Goal: Complete application form

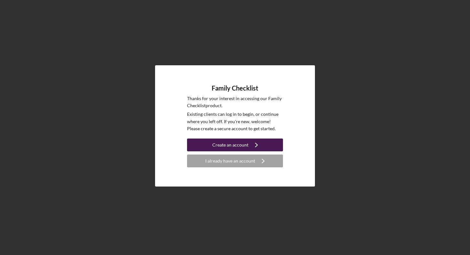
click at [253, 142] on icon "Icon/Navigate" at bounding box center [257, 145] width 16 height 16
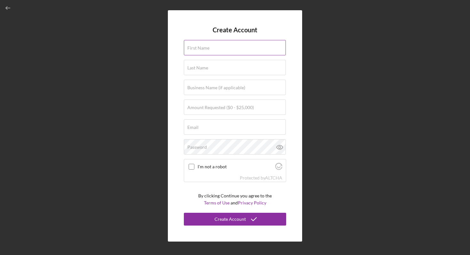
click at [230, 48] on input "First Name" at bounding box center [235, 47] width 102 height 15
type input "[PERSON_NAME]"
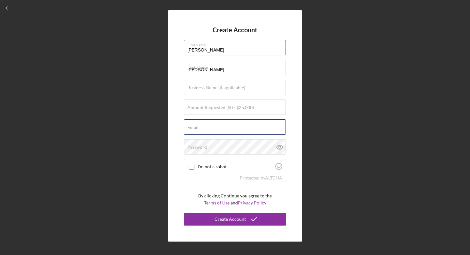
type input "[EMAIL_ADDRESS][PERSON_NAME][DOMAIN_NAME]"
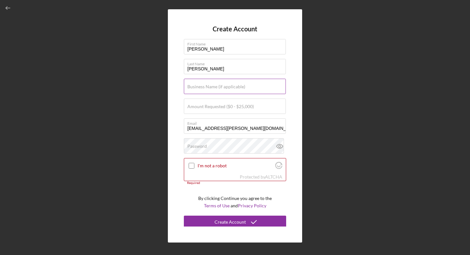
click at [209, 88] on label "Business Name (if applicable)" at bounding box center [217, 86] width 58 height 5
click at [209, 88] on input "Business Name (if applicable)" at bounding box center [235, 86] width 102 height 15
type input "[PERSON_NAME] Tots Childcare LLC"
click at [218, 105] on label "Amount Requested ($0 - $25,000)" at bounding box center [221, 106] width 67 height 5
click at [218, 105] on input "Amount Requested ($0 - $25,000)" at bounding box center [235, 106] width 102 height 15
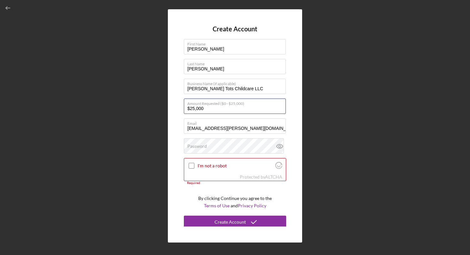
type input "$25,000"
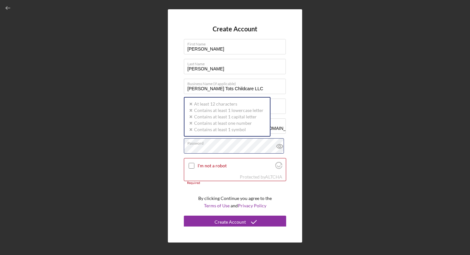
click at [154, 145] on div "Create Account First Name [PERSON_NAME] Last Name [PERSON_NAME] Business Name (…" at bounding box center [235, 126] width 464 height 252
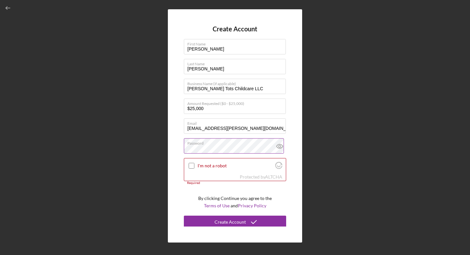
click at [277, 144] on icon at bounding box center [280, 146] width 6 height 4
click at [192, 166] on input "I'm not a robot" at bounding box center [192, 166] width 6 height 6
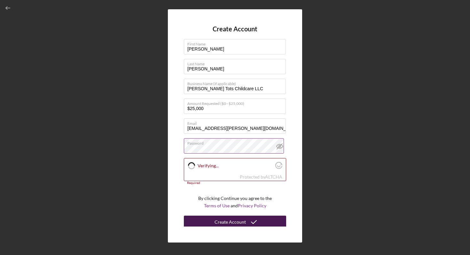
checkbox input "true"
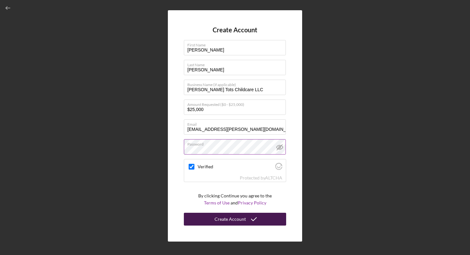
click at [226, 223] on div "Create Account" at bounding box center [230, 219] width 31 height 13
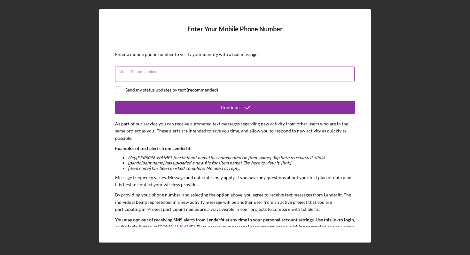
click at [175, 72] on div "Mobile Phone Number" at bounding box center [235, 75] width 240 height 16
type input "[PHONE_NUMBER]"
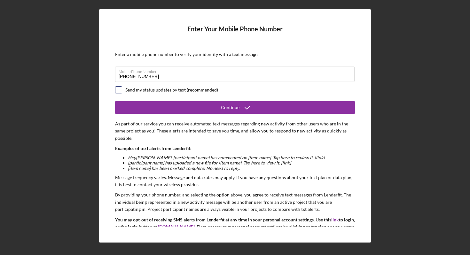
click at [120, 91] on input "checkbox" at bounding box center [119, 90] width 6 height 6
checkbox input "true"
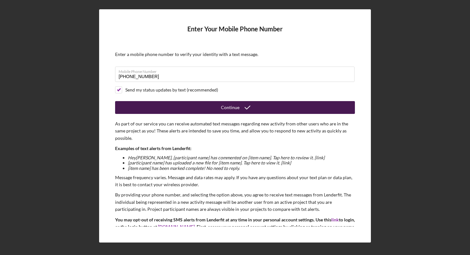
click at [165, 106] on button "Continue" at bounding box center [235, 107] width 240 height 13
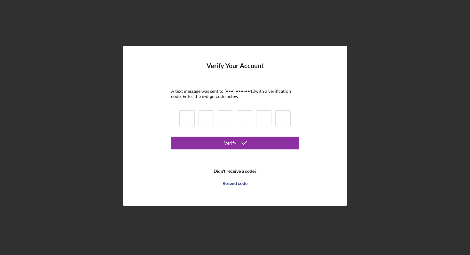
click at [188, 118] on input at bounding box center [187, 118] width 15 height 16
type input "2"
type input "4"
type input "8"
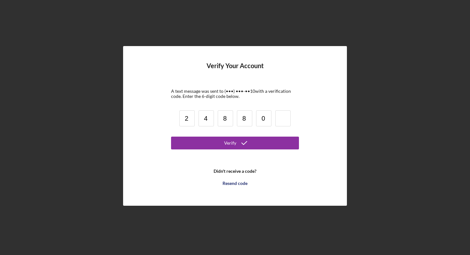
type input "0"
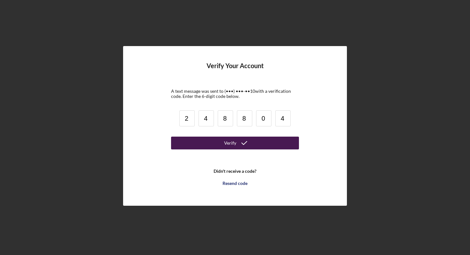
type input "4"
click at [265, 143] on button "Verify" at bounding box center [235, 143] width 128 height 13
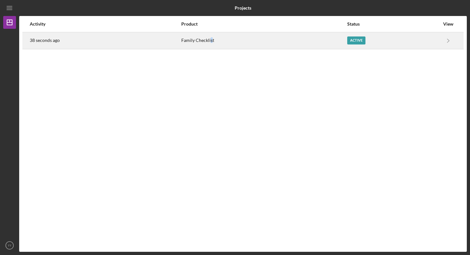
click at [211, 41] on div "Family Checklist" at bounding box center [263, 41] width 165 height 16
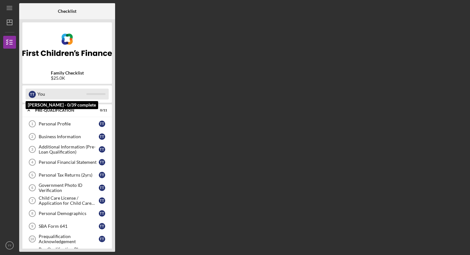
click at [36, 92] on div "T T You" at bounding box center [67, 94] width 83 height 11
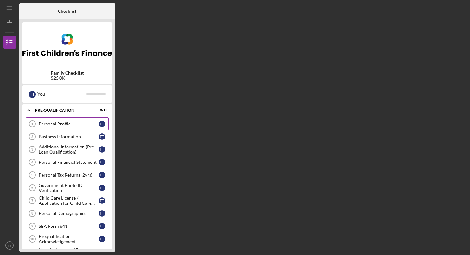
click at [75, 121] on div "Personal Profile" at bounding box center [69, 123] width 60 height 5
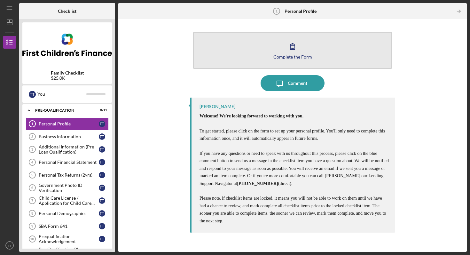
click at [319, 55] on button "Complete the Form Form" at bounding box center [292, 50] width 199 height 37
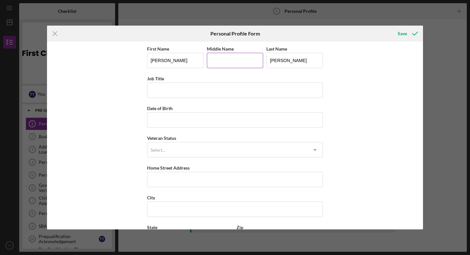
click at [228, 62] on input "Middle Name" at bounding box center [235, 60] width 57 height 15
type input "[PERSON_NAME]"
type input "[STREET_ADDRESS]"
type input "[PERSON_NAME][GEOGRAPHIC_DATA]"
type input "MN"
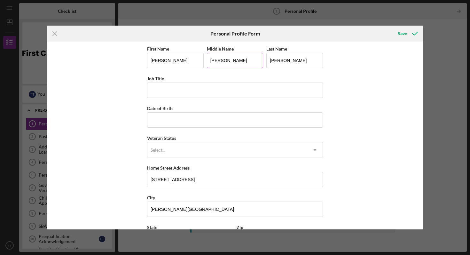
type input "55448"
type input "[GEOGRAPHIC_DATA]"
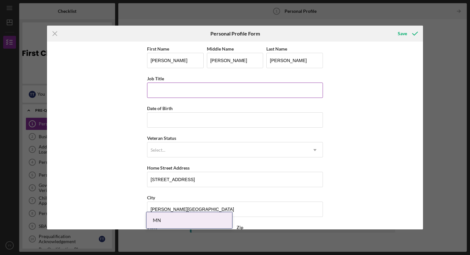
click at [161, 93] on input "Job Title" at bounding box center [235, 90] width 176 height 15
type input "Daycare Provider"
click at [160, 121] on input "Date of Birth" at bounding box center [235, 119] width 176 height 15
type input "[DATE]"
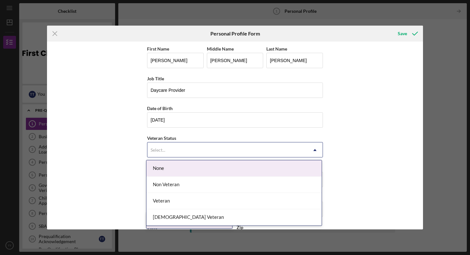
click at [169, 148] on div "Select..." at bounding box center [228, 150] width 160 height 15
click at [166, 166] on div "None" at bounding box center [234, 168] width 175 height 16
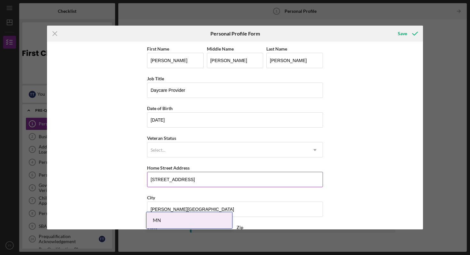
scroll to position [57, 0]
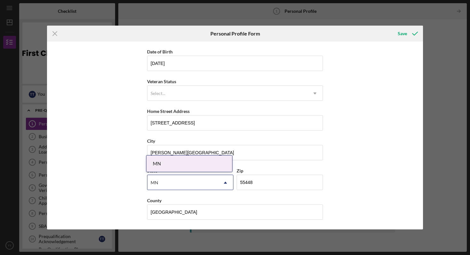
click at [182, 178] on div "MN" at bounding box center [183, 182] width 70 height 15
click at [84, 188] on div "First Name [PERSON_NAME] Middle Name [PERSON_NAME] Last Name [PERSON_NAME] Titl…" at bounding box center [235, 136] width 376 height 188
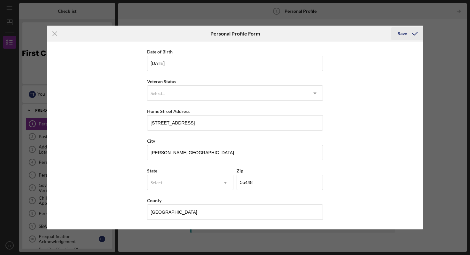
click at [402, 30] on div "Save" at bounding box center [402, 33] width 9 height 13
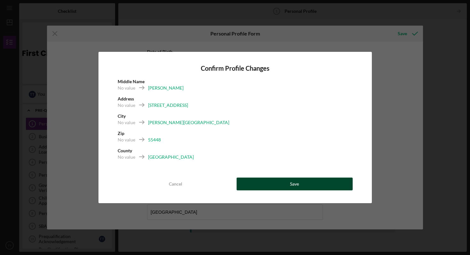
click at [279, 183] on button "Save" at bounding box center [295, 184] width 116 height 13
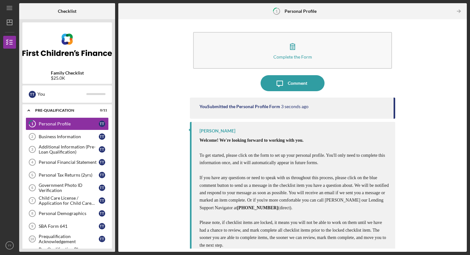
scroll to position [8, 0]
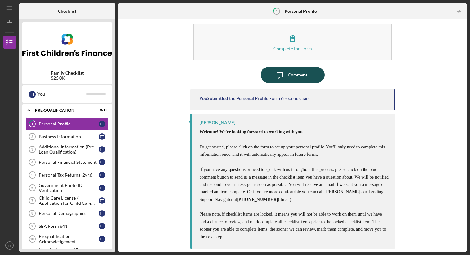
click at [306, 74] on button "Icon/Message Comment" at bounding box center [293, 75] width 64 height 16
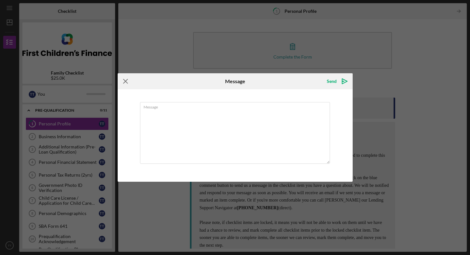
click at [126, 80] on g at bounding box center [126, 81] width 4 height 4
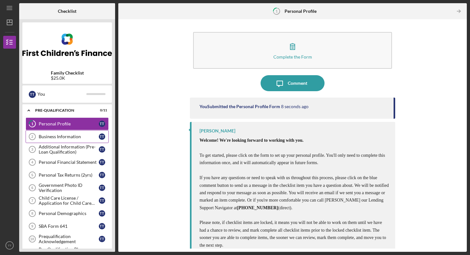
click at [40, 137] on div "Business Information" at bounding box center [69, 136] width 60 height 5
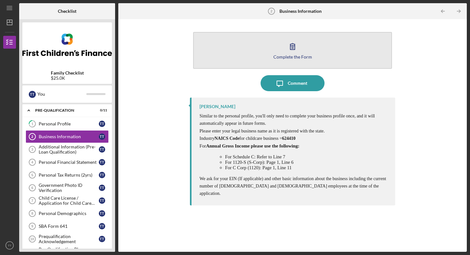
click at [299, 49] on icon "button" at bounding box center [293, 46] width 16 height 16
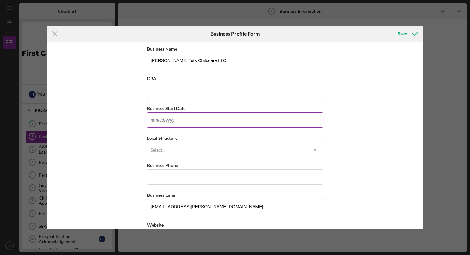
click at [210, 121] on input "Business Start Date" at bounding box center [235, 119] width 176 height 15
type input "[DATE]"
click at [213, 149] on div "Select..." at bounding box center [228, 150] width 160 height 15
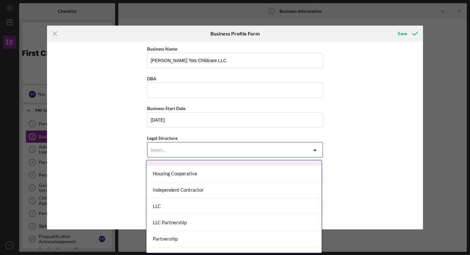
scroll to position [79, 0]
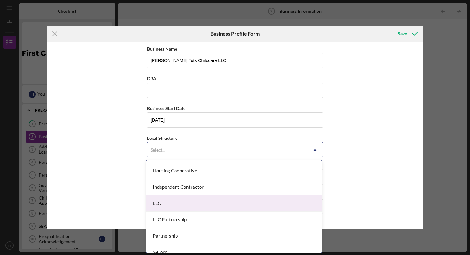
click at [191, 204] on div "LLC" at bounding box center [234, 204] width 175 height 16
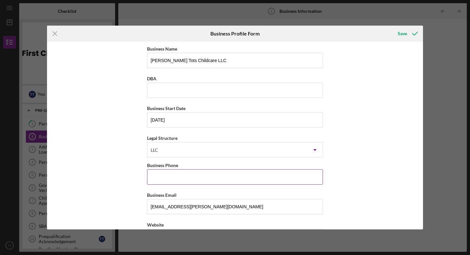
click at [250, 176] on input "Business Phone" at bounding box center [235, 176] width 176 height 15
type input "[PHONE_NUMBER]"
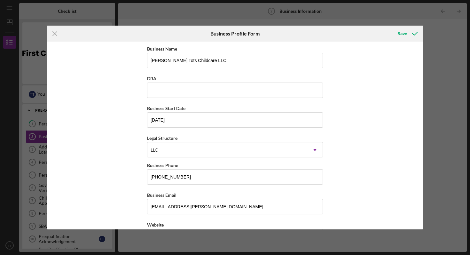
type input "[STREET_ADDRESS]"
type input "[PERSON_NAME][GEOGRAPHIC_DATA]"
type input "MN"
type input "55448"
type input "MN"
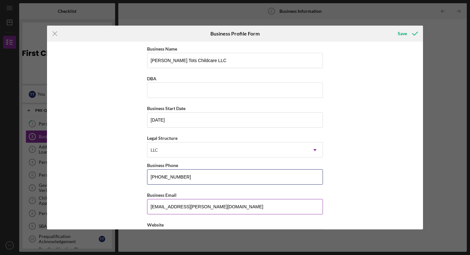
type input "[PHONE_NUMBER]"
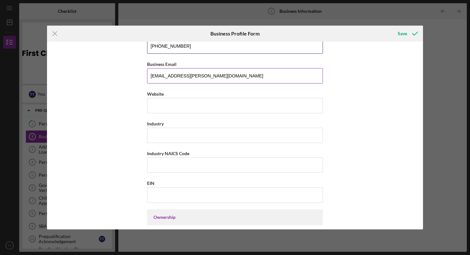
scroll to position [136, 0]
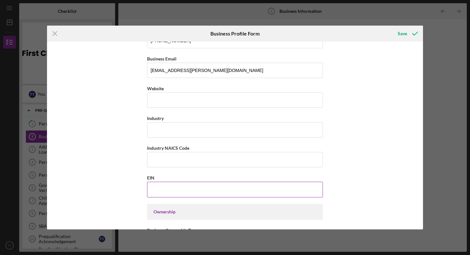
click at [197, 193] on input "EIN" at bounding box center [235, 189] width 176 height 15
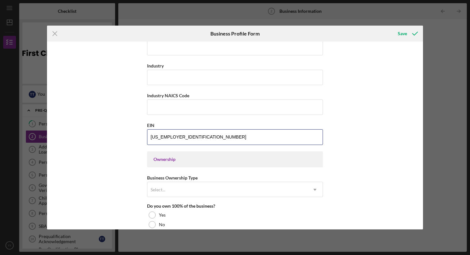
scroll to position [194, 0]
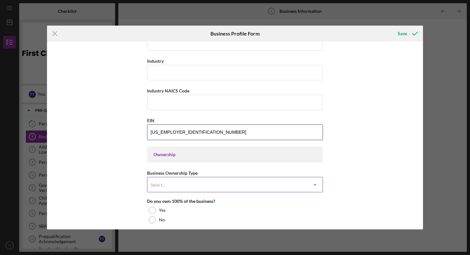
type input "[US_EMPLOYER_IDENTIFICATION_NUMBER]"
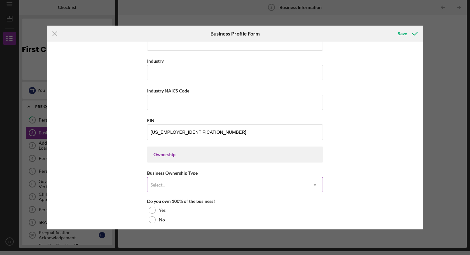
click at [233, 187] on div "Select..." at bounding box center [228, 185] width 160 height 15
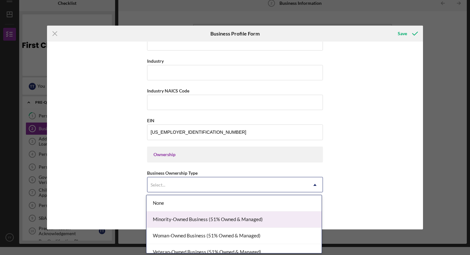
scroll to position [7, 0]
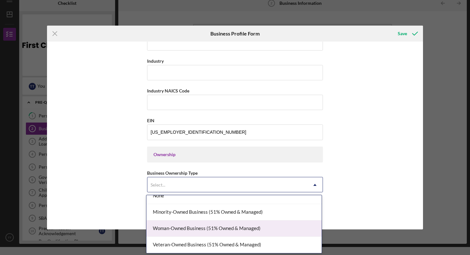
click at [249, 228] on div "Woman-Owned Business (51% Owned & Managed)" at bounding box center [234, 229] width 175 height 16
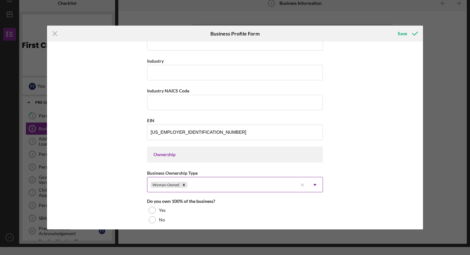
click at [315, 185] on use at bounding box center [315, 185] width 3 height 2
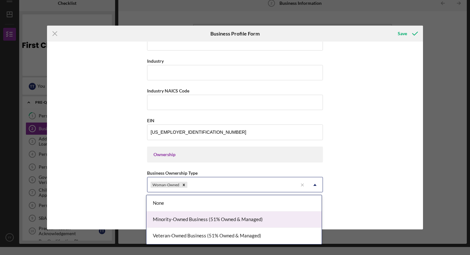
click at [241, 216] on div "Minority-Owned Business (51% Owned & Managed)" at bounding box center [234, 220] width 175 height 16
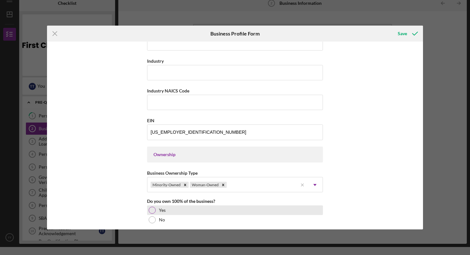
click at [207, 212] on div "Yes" at bounding box center [235, 210] width 176 height 10
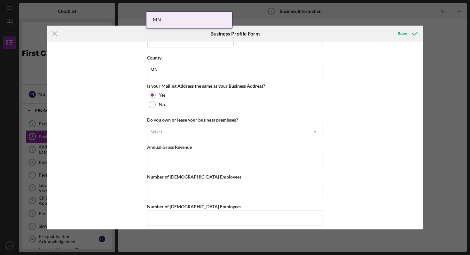
scroll to position [462, 0]
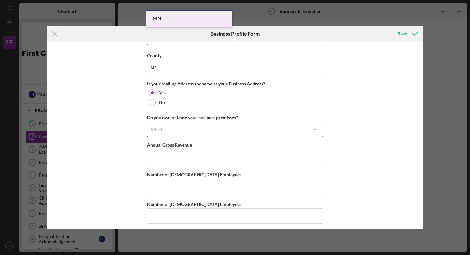
click at [224, 130] on div "Select..." at bounding box center [228, 129] width 160 height 15
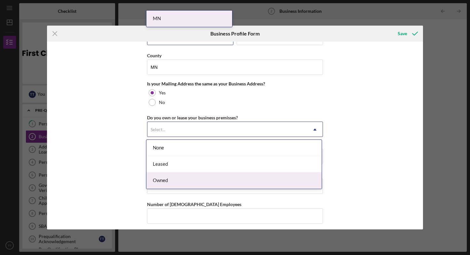
click at [186, 176] on div "Owned" at bounding box center [234, 181] width 175 height 16
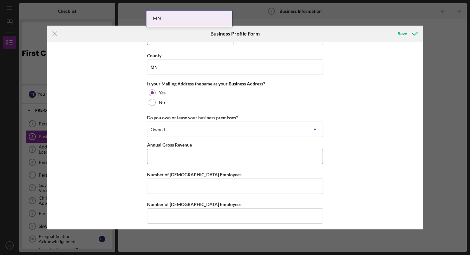
scroll to position [466, 0]
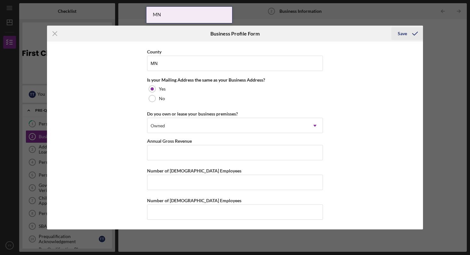
click at [404, 30] on div "Save" at bounding box center [402, 33] width 9 height 13
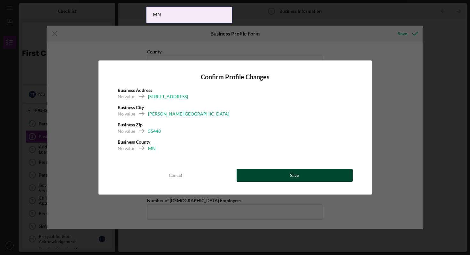
click at [295, 171] on div "Save" at bounding box center [294, 175] width 9 height 13
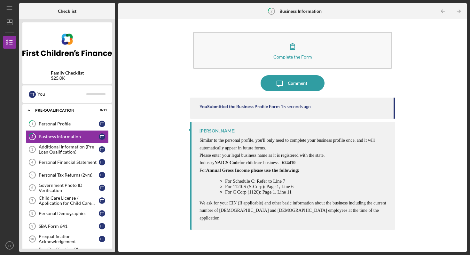
drag, startPoint x: 300, startPoint y: 163, endPoint x: 286, endPoint y: 163, distance: 14.1
click at [286, 163] on p "Industry NAICS Code for childcare business = 624410" at bounding box center [294, 162] width 189 height 7
copy span "624410"
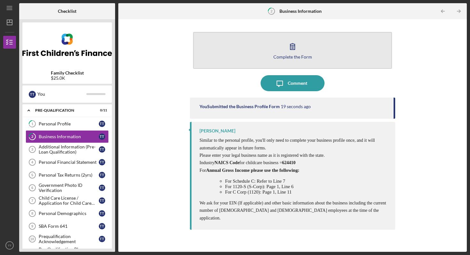
click at [308, 48] on button "Complete the Form Form" at bounding box center [292, 50] width 199 height 37
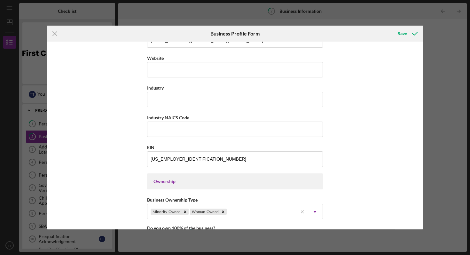
scroll to position [169, 0]
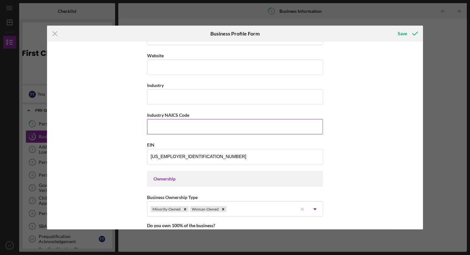
click at [183, 124] on input "Industry NAICS Code" at bounding box center [235, 126] width 176 height 15
paste input "624410"
type input "624410"
click at [409, 34] on icon "submit" at bounding box center [415, 34] width 16 height 16
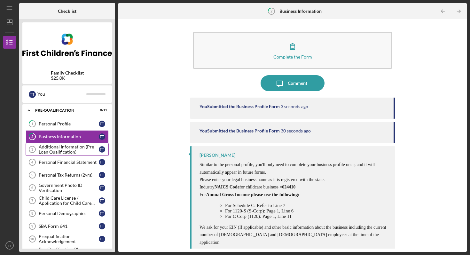
click at [79, 151] on div "Additional Information (Pre-Loan Qualification)" at bounding box center [69, 149] width 60 height 10
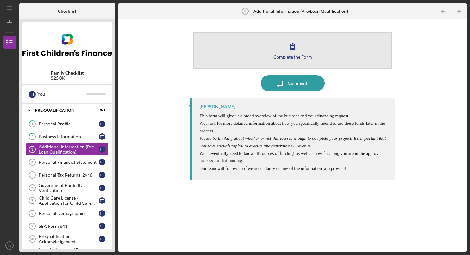
click at [330, 50] on button "Complete the Form Form" at bounding box center [292, 50] width 199 height 37
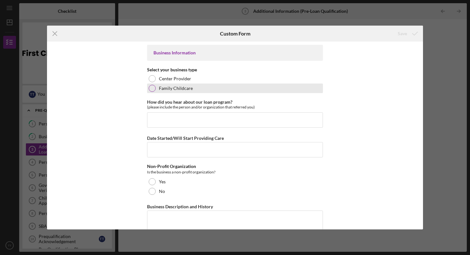
click at [152, 89] on div at bounding box center [152, 88] width 7 height 7
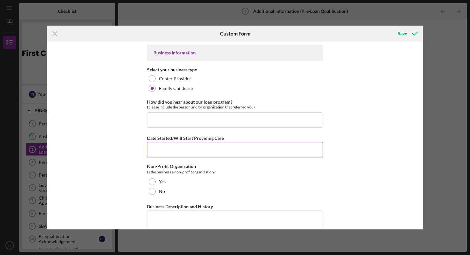
click at [185, 146] on input "Date Started/Will Start Providing Care" at bounding box center [235, 149] width 176 height 15
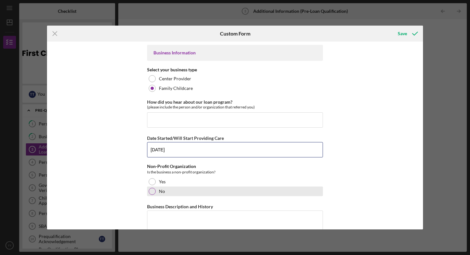
type input "[DATE]"
click at [163, 193] on label "No" at bounding box center [162, 191] width 6 height 5
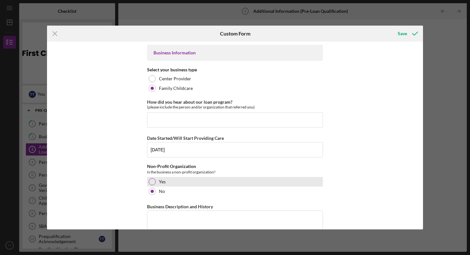
scroll to position [61, 0]
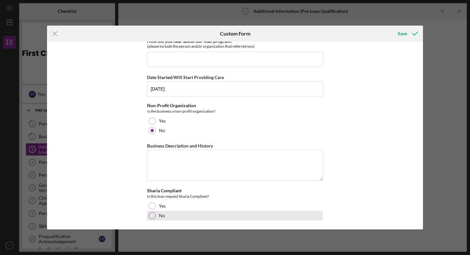
click at [163, 214] on label "No" at bounding box center [162, 215] width 6 height 5
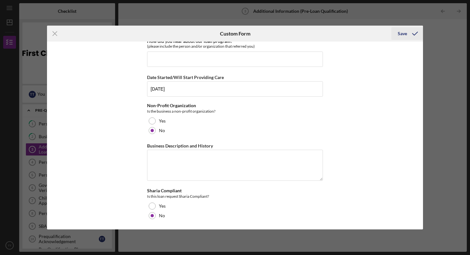
click at [410, 32] on icon "submit" at bounding box center [415, 34] width 16 height 16
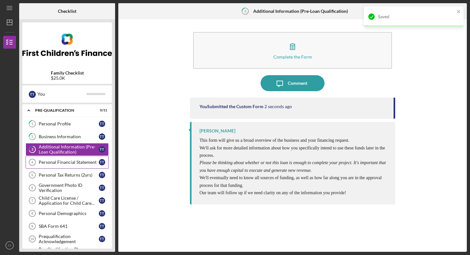
click at [79, 166] on link "Personal Financial Statement 4 Personal Financial Statement T T" at bounding box center [67, 162] width 83 height 13
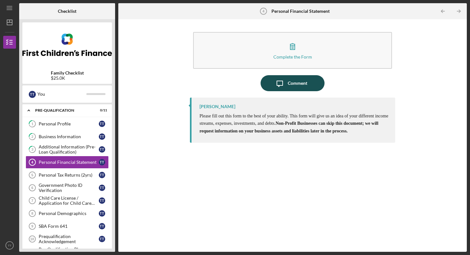
click at [293, 84] on div "Comment" at bounding box center [298, 83] width 20 height 16
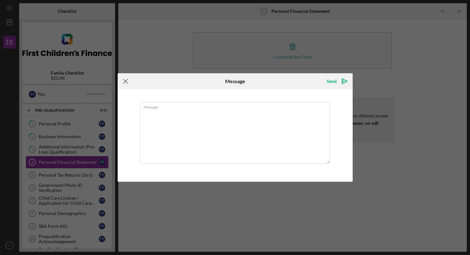
click at [130, 79] on icon "Icon/Menu Close" at bounding box center [126, 81] width 16 height 16
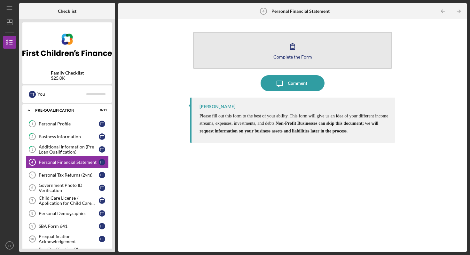
click at [299, 45] on icon "button" at bounding box center [293, 46] width 16 height 16
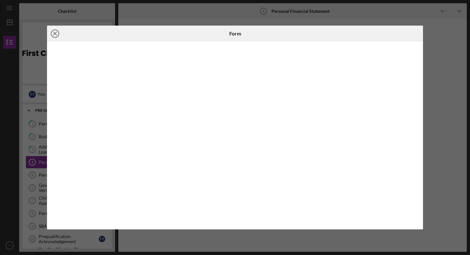
click at [57, 33] on icon "Icon/Close" at bounding box center [55, 34] width 16 height 16
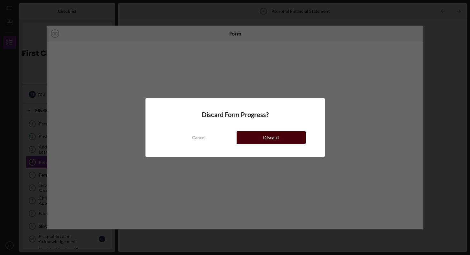
click at [259, 136] on button "Discard" at bounding box center [271, 137] width 69 height 13
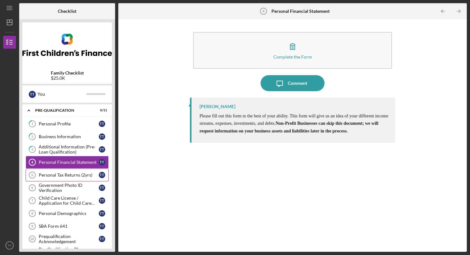
click at [56, 173] on div "Personal Tax Returns (2yrs)" at bounding box center [69, 175] width 60 height 5
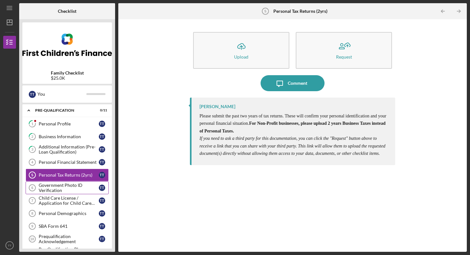
click at [66, 186] on div "Government Photo ID Verification" at bounding box center [69, 188] width 60 height 10
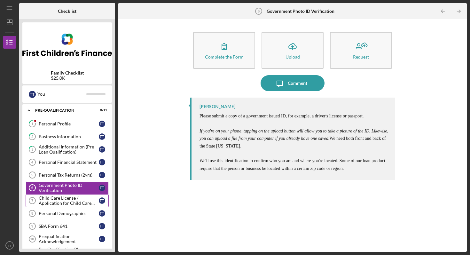
click at [68, 199] on div "Child Care License / Application for Child Care License" at bounding box center [69, 201] width 60 height 10
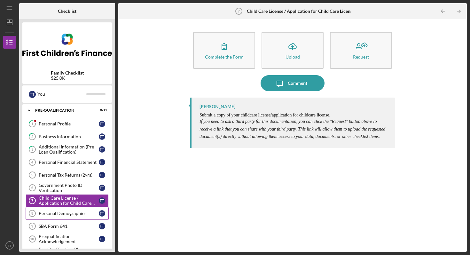
click at [61, 215] on div "Personal Demographics" at bounding box center [69, 213] width 60 height 5
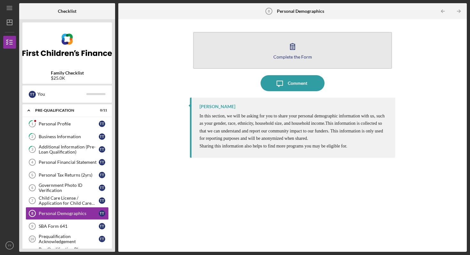
click at [304, 50] on button "Complete the Form Form" at bounding box center [292, 50] width 199 height 37
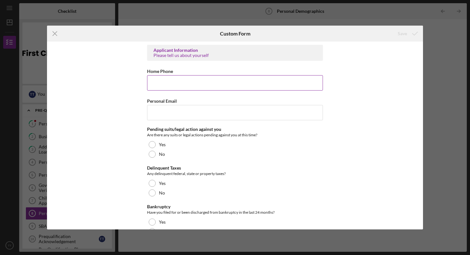
click at [176, 83] on input "Home Phone" at bounding box center [235, 82] width 176 height 15
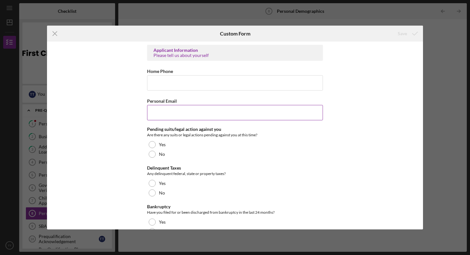
click at [174, 107] on input "Personal Email" at bounding box center [235, 112] width 176 height 15
type input "[EMAIL_ADDRESS][PERSON_NAME][DOMAIN_NAME]"
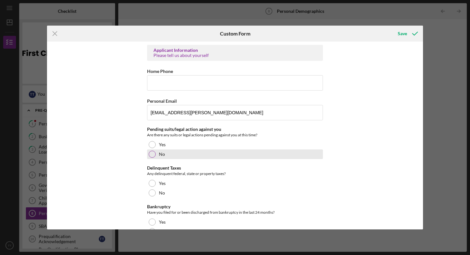
click at [164, 156] on label "No" at bounding box center [162, 154] width 6 height 5
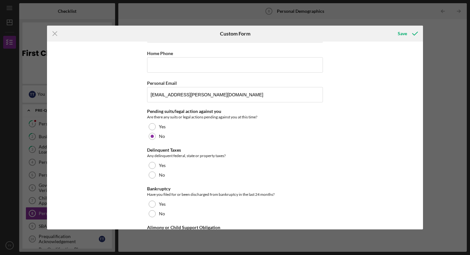
scroll to position [20, 0]
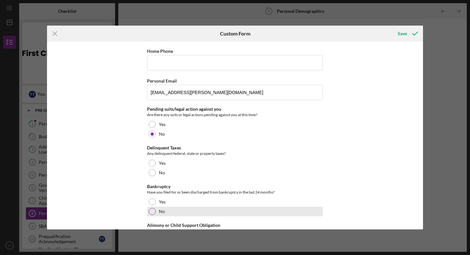
click at [168, 213] on div "No" at bounding box center [235, 212] width 176 height 10
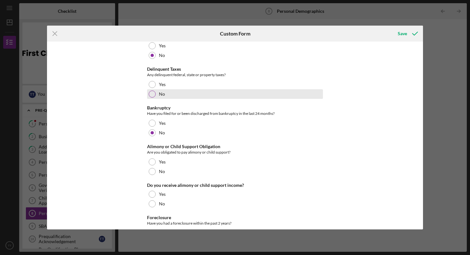
scroll to position [100, 0]
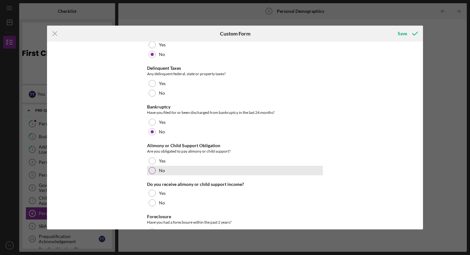
click at [159, 172] on label "No" at bounding box center [162, 170] width 6 height 5
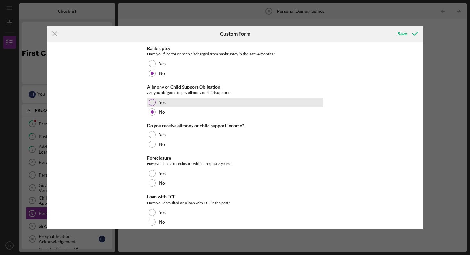
scroll to position [159, 0]
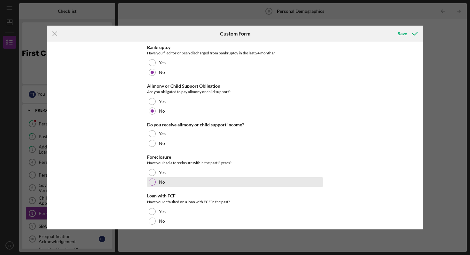
click at [165, 184] on div "No" at bounding box center [235, 182] width 176 height 10
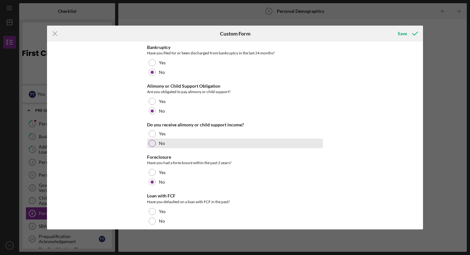
click at [157, 143] on div "No" at bounding box center [235, 144] width 176 height 10
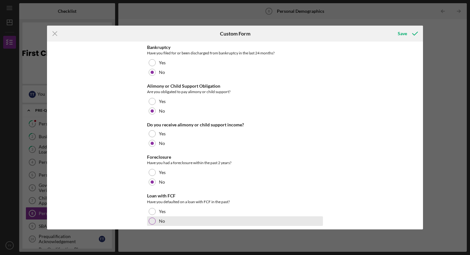
click at [160, 219] on label "No" at bounding box center [162, 221] width 6 height 5
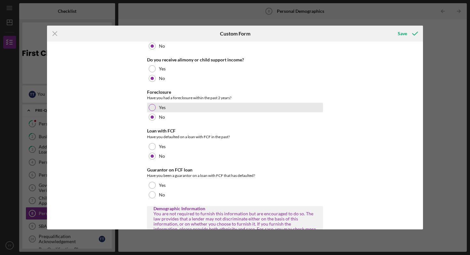
scroll to position [226, 0]
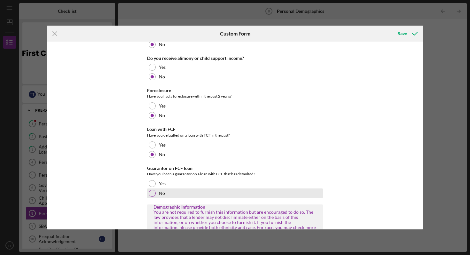
click at [161, 195] on label "No" at bounding box center [162, 193] width 6 height 5
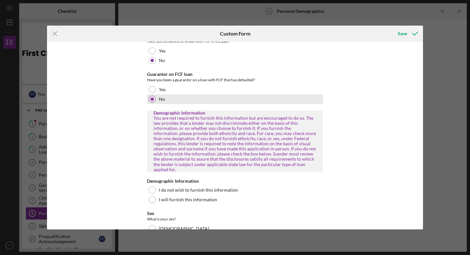
scroll to position [321, 0]
click at [161, 197] on label "I will furnish this information" at bounding box center [188, 199] width 58 height 5
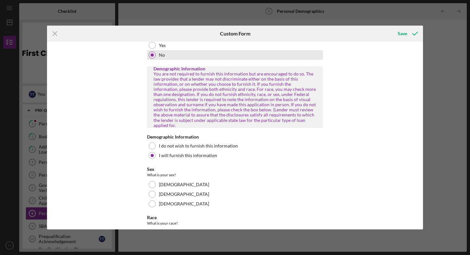
scroll to position [365, 0]
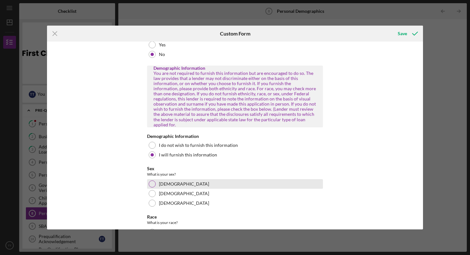
click at [166, 179] on div "[DEMOGRAPHIC_DATA]" at bounding box center [235, 184] width 176 height 10
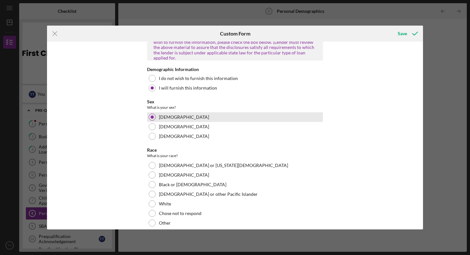
scroll to position [432, 0]
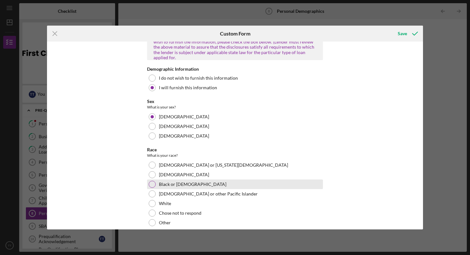
click at [166, 182] on label "Black or [DEMOGRAPHIC_DATA]" at bounding box center [193, 184] width 68 height 5
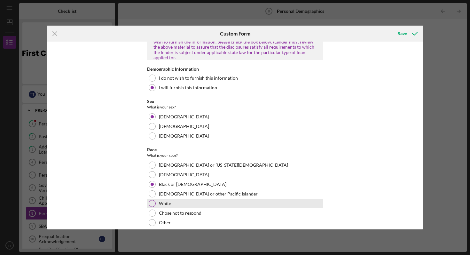
click at [165, 201] on label "White" at bounding box center [165, 203] width 12 height 5
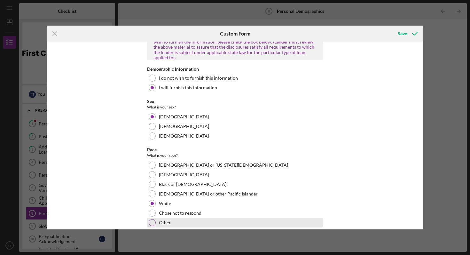
click at [169, 220] on label "Other" at bounding box center [165, 222] width 12 height 5
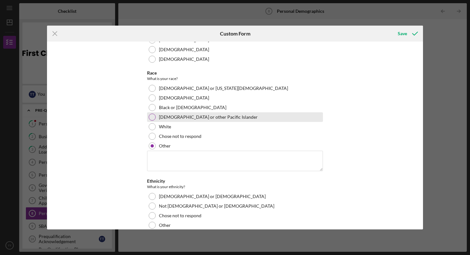
scroll to position [509, 0]
click at [170, 155] on textarea at bounding box center [235, 160] width 176 height 20
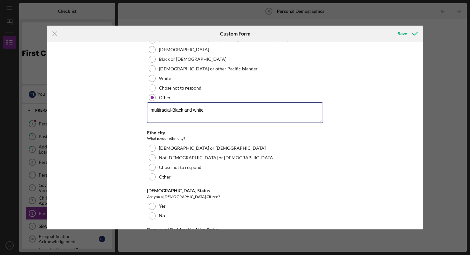
scroll to position [559, 0]
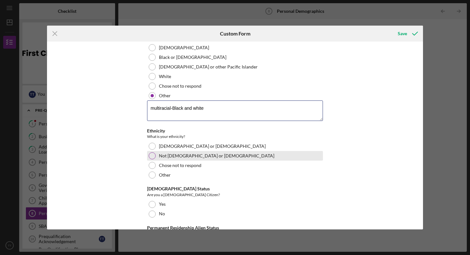
type textarea "multiracial-Black and white"
click at [155, 152] on div "Not [DEMOGRAPHIC_DATA] or [DEMOGRAPHIC_DATA]" at bounding box center [235, 156] width 176 height 10
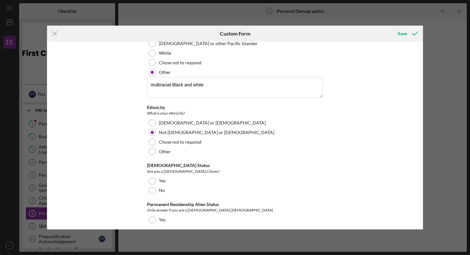
scroll to position [583, 0]
click at [157, 176] on div "Yes" at bounding box center [235, 181] width 176 height 10
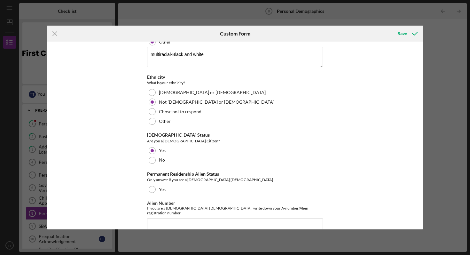
scroll to position [674, 0]
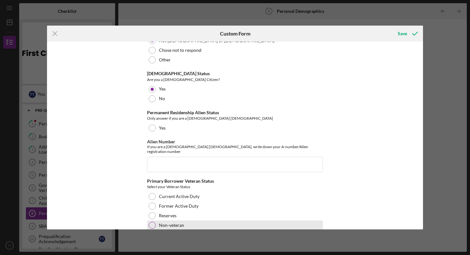
click at [162, 223] on label "Non-veteran" at bounding box center [171, 225] width 25 height 5
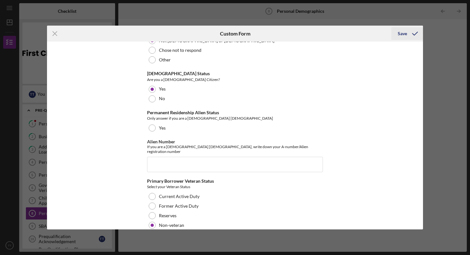
click at [415, 37] on icon "submit" at bounding box center [415, 34] width 16 height 16
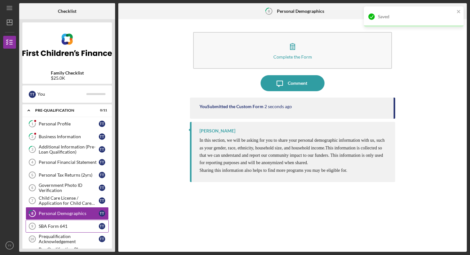
click at [63, 228] on div "SBA Form 641" at bounding box center [69, 226] width 60 height 5
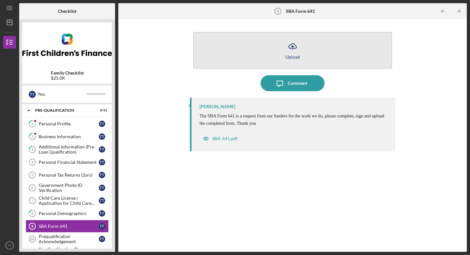
click at [348, 61] on button "Icon/Upload Upload" at bounding box center [292, 50] width 199 height 37
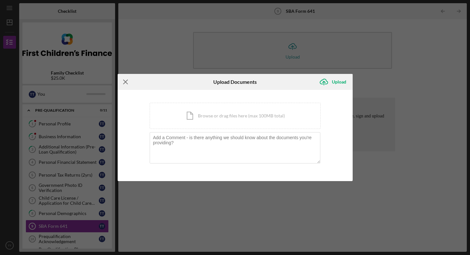
click at [121, 80] on icon "Icon/Menu Close" at bounding box center [126, 82] width 16 height 16
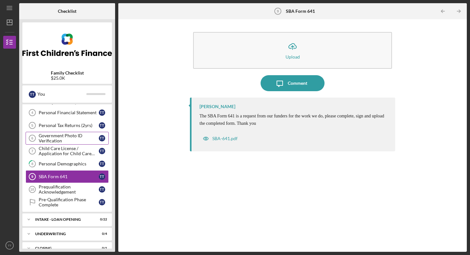
scroll to position [50, 0]
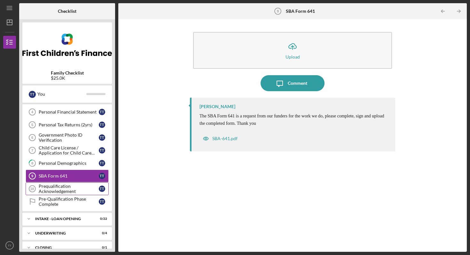
click at [70, 189] on div "Prequalification Acknowledgement" at bounding box center [69, 189] width 60 height 10
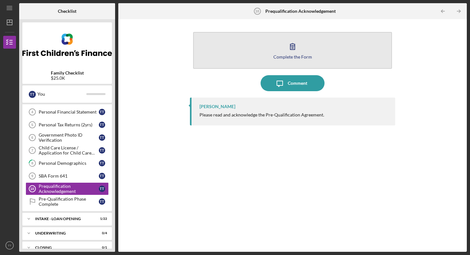
click at [322, 67] on button "Complete the Form Form" at bounding box center [292, 50] width 199 height 37
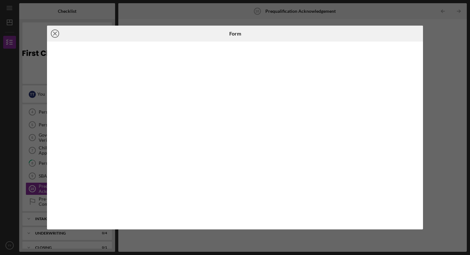
click at [55, 33] on line at bounding box center [54, 33] width 3 height 3
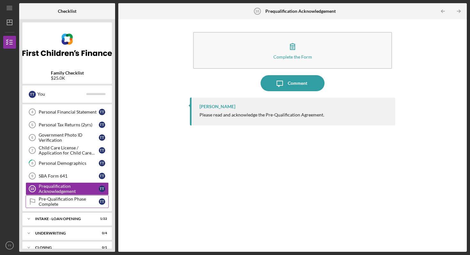
click at [74, 205] on div "Pre-Qualification Phase Complete" at bounding box center [69, 202] width 60 height 10
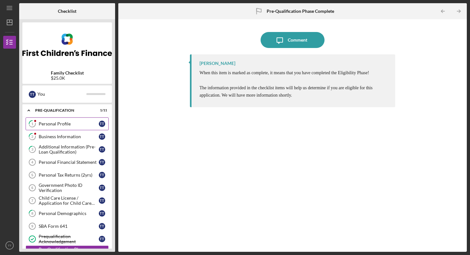
click at [63, 126] on div "Personal Profile" at bounding box center [69, 123] width 60 height 5
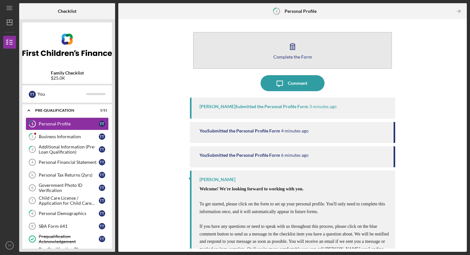
click at [298, 54] on div "Complete the Form" at bounding box center [293, 56] width 39 height 5
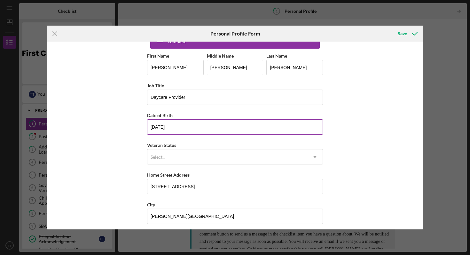
scroll to position [82, 0]
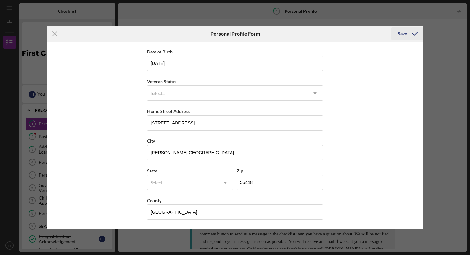
click at [412, 34] on icon "submit" at bounding box center [415, 34] width 16 height 16
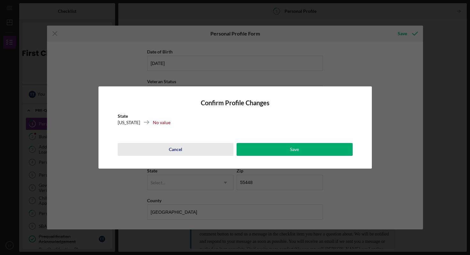
click at [170, 148] on div "Cancel" at bounding box center [175, 149] width 13 height 13
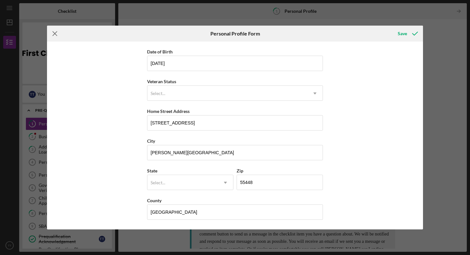
click at [53, 34] on icon "Icon/Menu Close" at bounding box center [55, 34] width 16 height 16
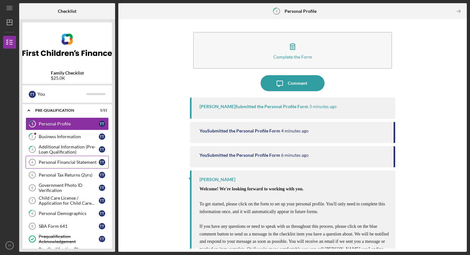
click at [71, 163] on div "Personal Financial Statement" at bounding box center [69, 162] width 60 height 5
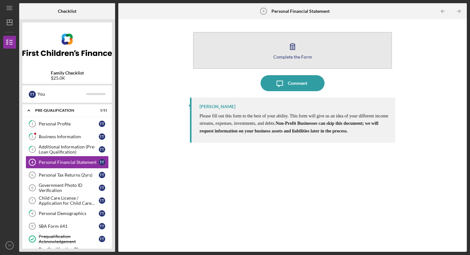
click at [288, 60] on button "Complete the Form Form" at bounding box center [292, 50] width 199 height 37
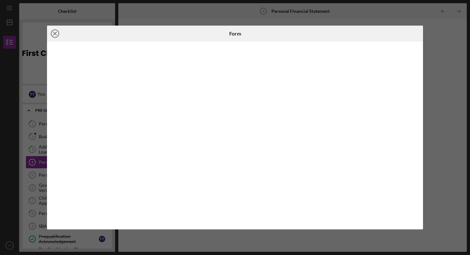
click at [56, 35] on line at bounding box center [54, 33] width 3 height 3
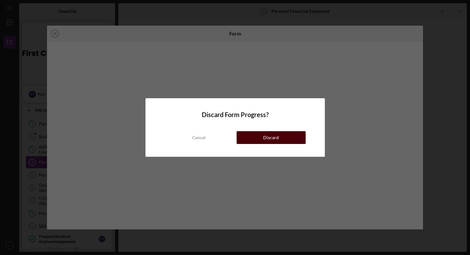
click at [266, 135] on div "Discard" at bounding box center [271, 137] width 16 height 13
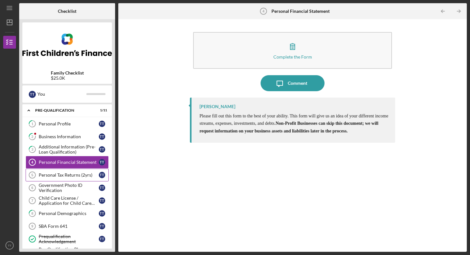
click at [79, 173] on div "Personal Tax Returns (2yrs)" at bounding box center [69, 175] width 60 height 5
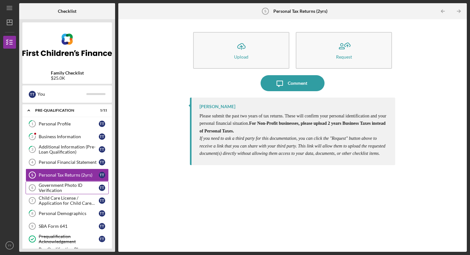
click at [76, 187] on div "Government Photo ID Verification" at bounding box center [69, 188] width 60 height 10
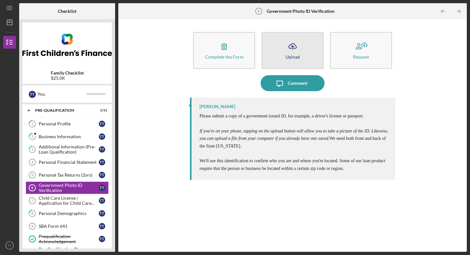
click at [302, 59] on button "Icon/Upload Upload" at bounding box center [293, 50] width 62 height 37
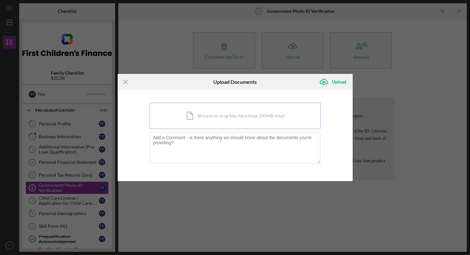
click at [220, 114] on div "Icon/Document Browse or drag files here (max 100MB total) Tap to choose files o…" at bounding box center [235, 116] width 171 height 26
click at [128, 83] on icon "Icon/Menu Close" at bounding box center [126, 82] width 16 height 16
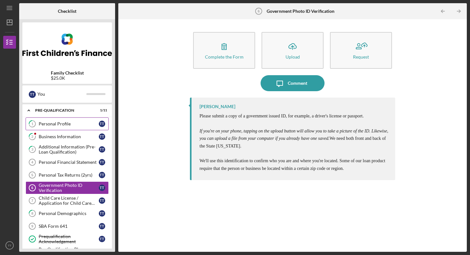
click at [66, 128] on link "1 Personal Profile T T" at bounding box center [67, 123] width 83 height 13
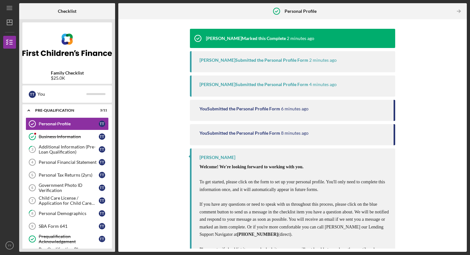
scroll to position [104, 0]
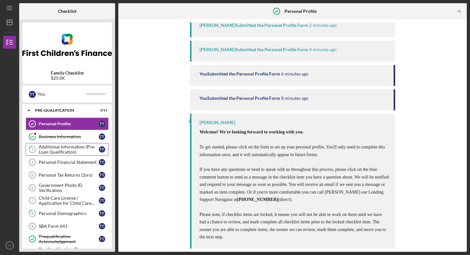
click at [74, 147] on div "Additional Information (Pre-Loan Qualification)" at bounding box center [69, 149] width 60 height 10
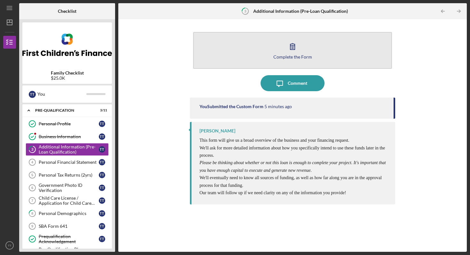
click at [317, 56] on button "Complete the Form Form" at bounding box center [292, 50] width 199 height 37
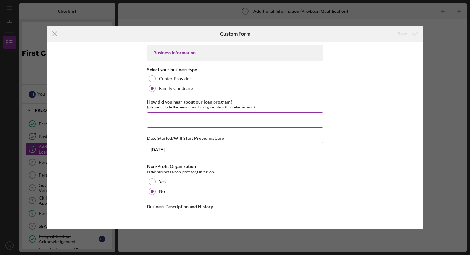
click at [237, 123] on input "How did you hear about our loan program?" at bounding box center [235, 119] width 176 height 15
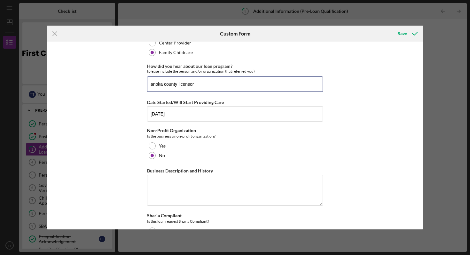
scroll to position [61, 0]
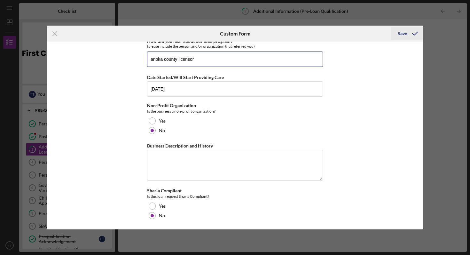
type input "anoka county licensor"
click at [402, 39] on div "Save" at bounding box center [402, 33] width 9 height 13
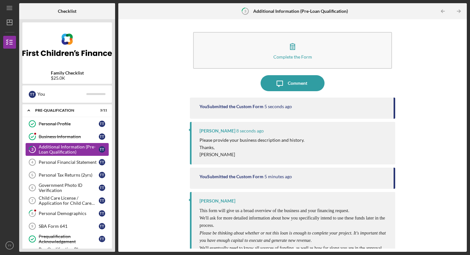
click at [66, 146] on div "Additional Information (Pre-Loan Qualification)" at bounding box center [69, 149] width 60 height 10
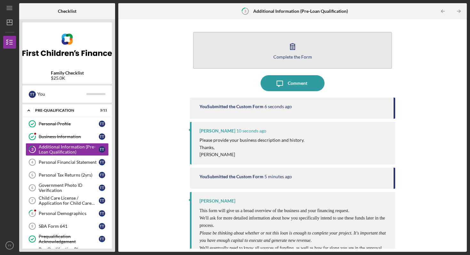
click at [299, 52] on icon "button" at bounding box center [293, 46] width 16 height 16
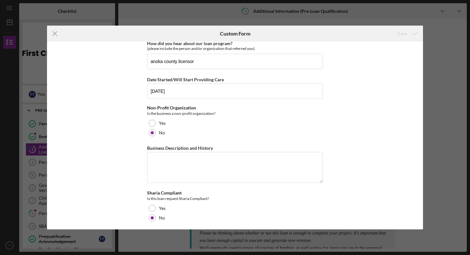
scroll to position [61, 0]
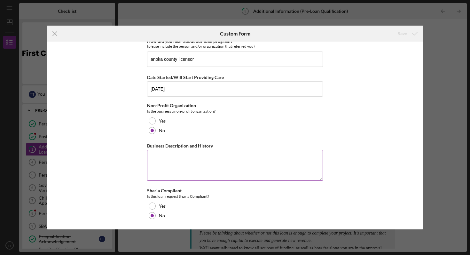
click at [183, 158] on textarea "Business Description and History" at bounding box center [235, 165] width 176 height 31
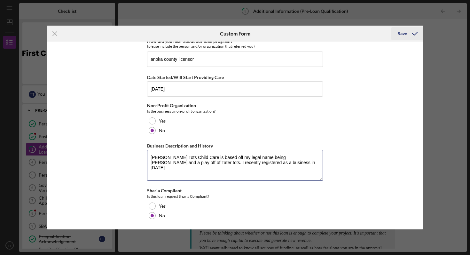
type textarea "[PERSON_NAME] Tots Child Care is based off my legal name being [PERSON_NAME] an…"
click at [406, 31] on div "Save" at bounding box center [402, 33] width 9 height 13
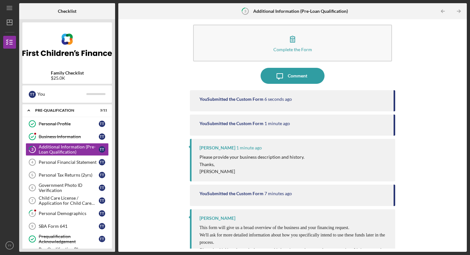
scroll to position [8, 0]
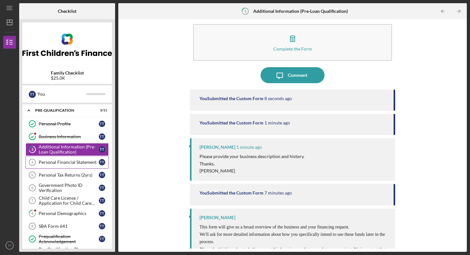
click at [75, 165] on link "Personal Financial Statement 4 Personal Financial Statement T T" at bounding box center [67, 162] width 83 height 13
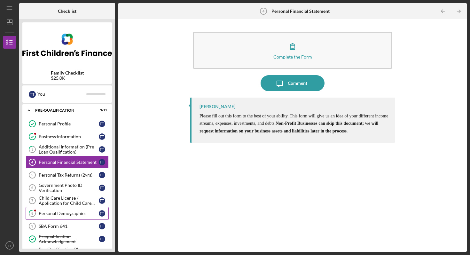
click at [66, 218] on link "8 Personal Demographics T T" at bounding box center [67, 213] width 83 height 13
